Goal: Transaction & Acquisition: Purchase product/service

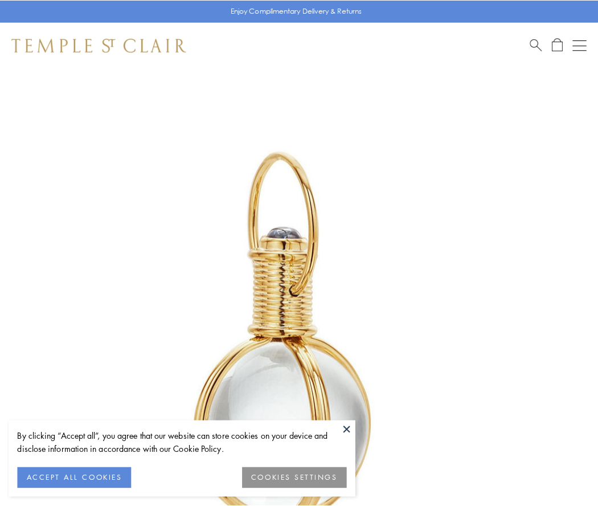
scroll to position [297, 0]
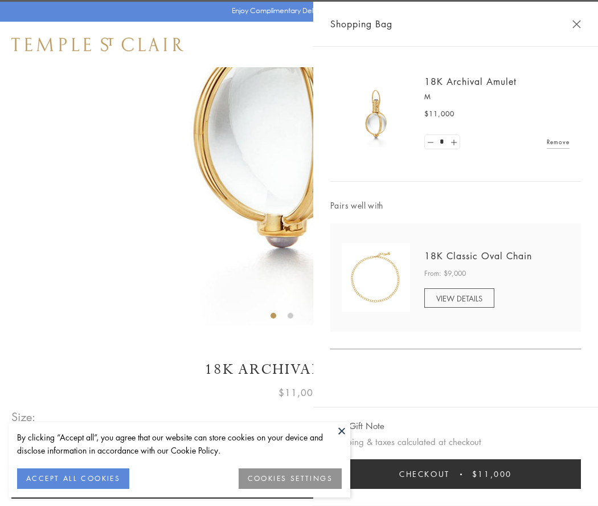
click at [456, 474] on button "Checkout $11,000" at bounding box center [455, 474] width 251 height 30
